Goal: Task Accomplishment & Management: Use online tool/utility

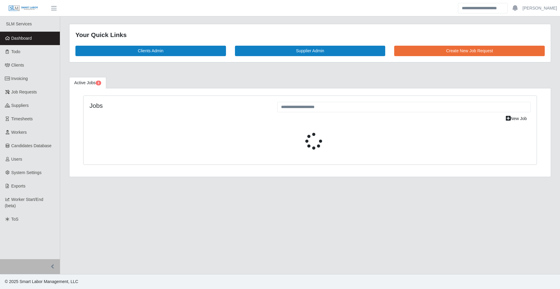
click at [26, 119] on span "Timesheets" at bounding box center [22, 119] width 22 height 5
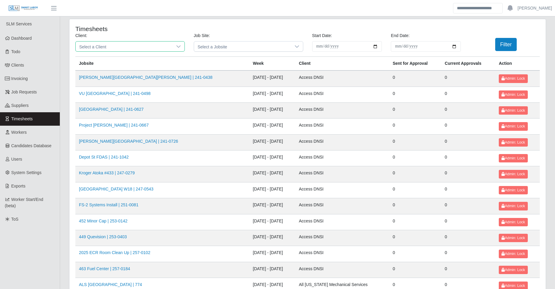
click at [104, 46] on span "Select a Client" at bounding box center [124, 47] width 97 height 10
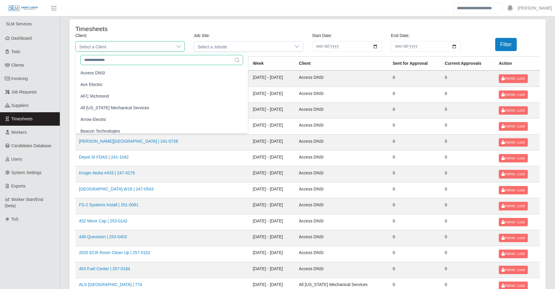
click at [98, 59] on input "text" at bounding box center [161, 60] width 163 height 10
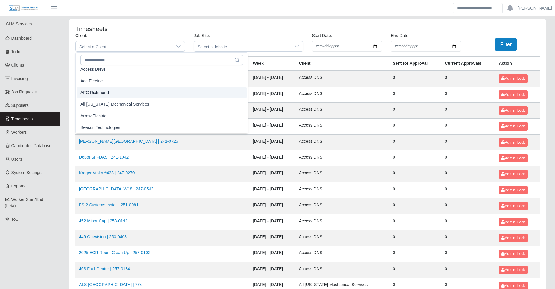
click at [232, 25] on h4 "Timesheets" at bounding box center [169, 28] width 188 height 7
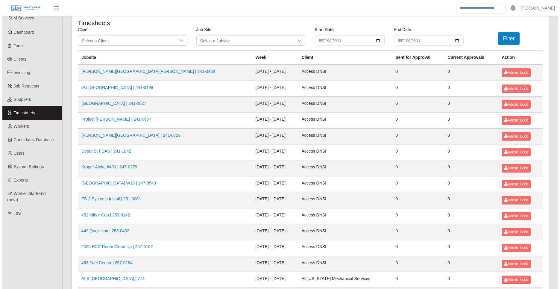
scroll to position [0, 0]
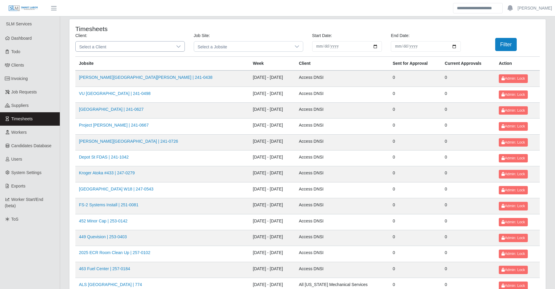
click at [114, 48] on span "Select a Client" at bounding box center [124, 47] width 97 height 10
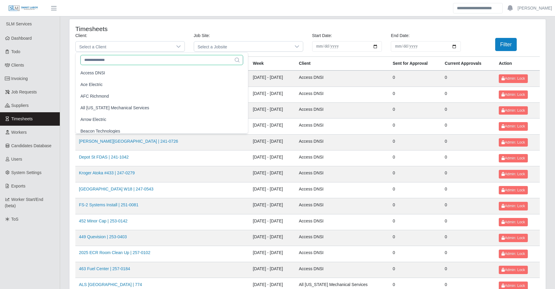
click at [105, 59] on input "text" at bounding box center [161, 60] width 163 height 10
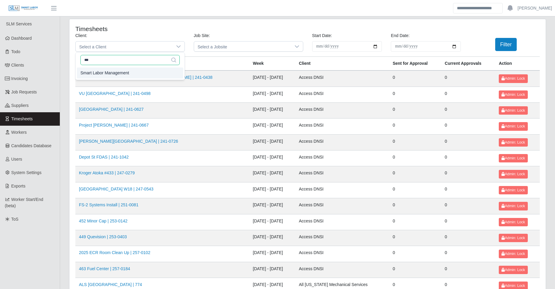
type input "***"
click at [107, 76] on span "Smart Labor Management" at bounding box center [104, 73] width 49 height 6
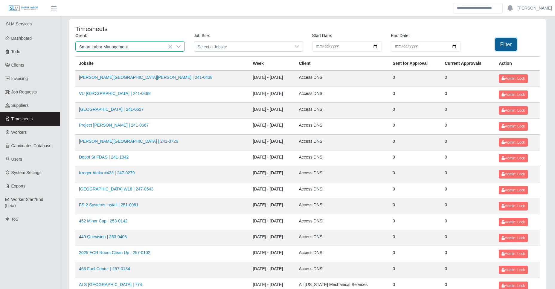
click at [499, 45] on button "Filter" at bounding box center [506, 44] width 22 height 13
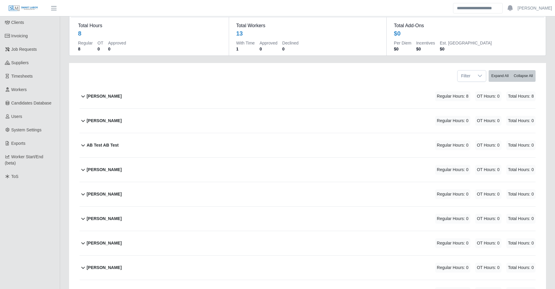
scroll to position [55, 0]
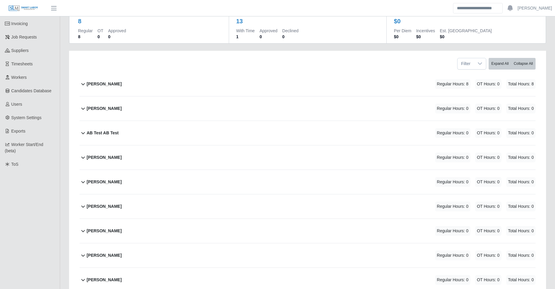
click at [133, 85] on div "[PERSON_NAME] Regular Hours: 8 OT Hours: 0 Total Hours: 8" at bounding box center [311, 84] width 449 height 24
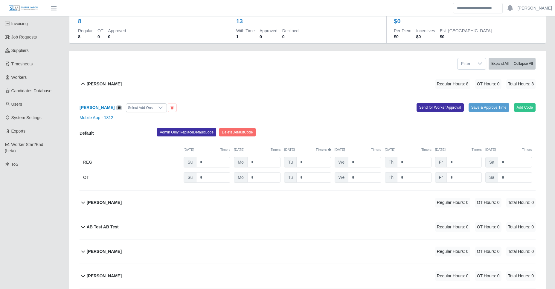
click at [159, 108] on icon at bounding box center [161, 108] width 4 height 2
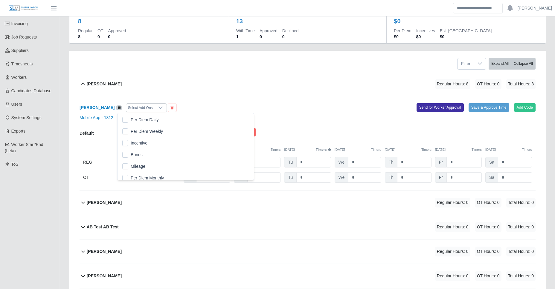
click at [149, 132] on span "Per Diem Weekly" at bounding box center [147, 132] width 32 height 6
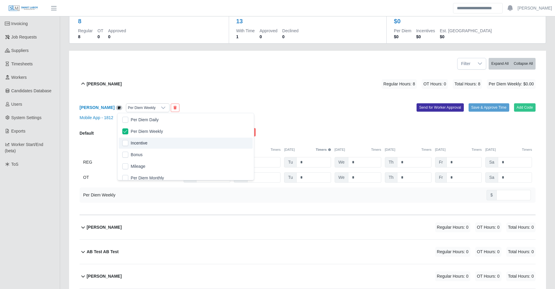
scroll to position [4, 0]
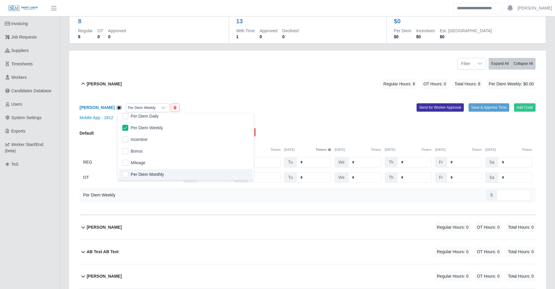
click at [52, 211] on ul "SLM Services Dashboard Todo Clients Invoicing Job Requests Suppliers Timesheets…" at bounding box center [30, 242] width 60 height 563
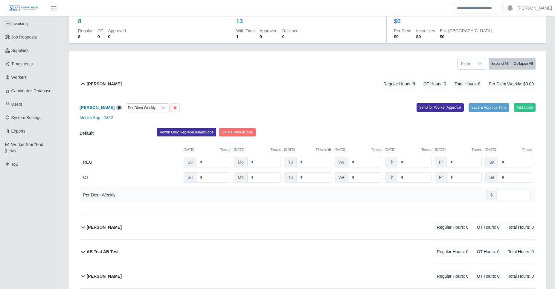
click at [149, 106] on div "Per Diem Weekly" at bounding box center [141, 108] width 31 height 8
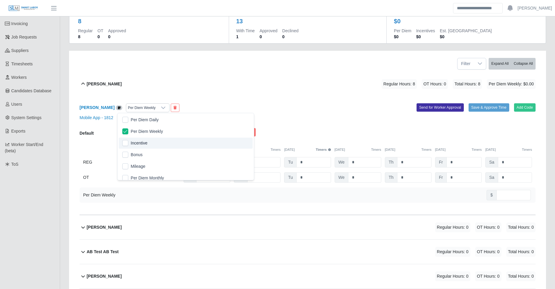
click at [138, 148] on li "Incentive" at bounding box center [186, 143] width 134 height 11
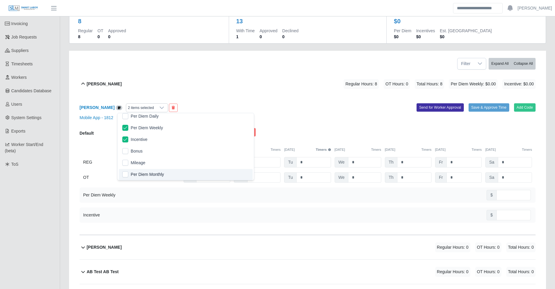
click at [59, 214] on ul "SLM Services Dashboard Todo Clients Invoicing Job Requests Suppliers Timesheets…" at bounding box center [30, 252] width 60 height 583
